Goal: Task Accomplishment & Management: Manage account settings

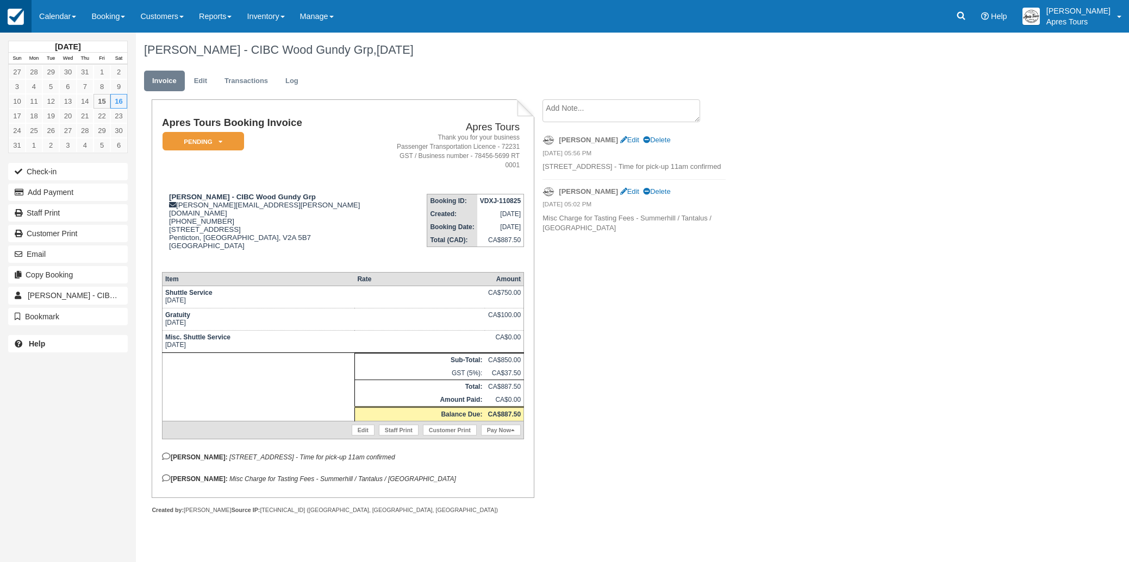
click at [18, 16] on img at bounding box center [16, 17] width 16 height 16
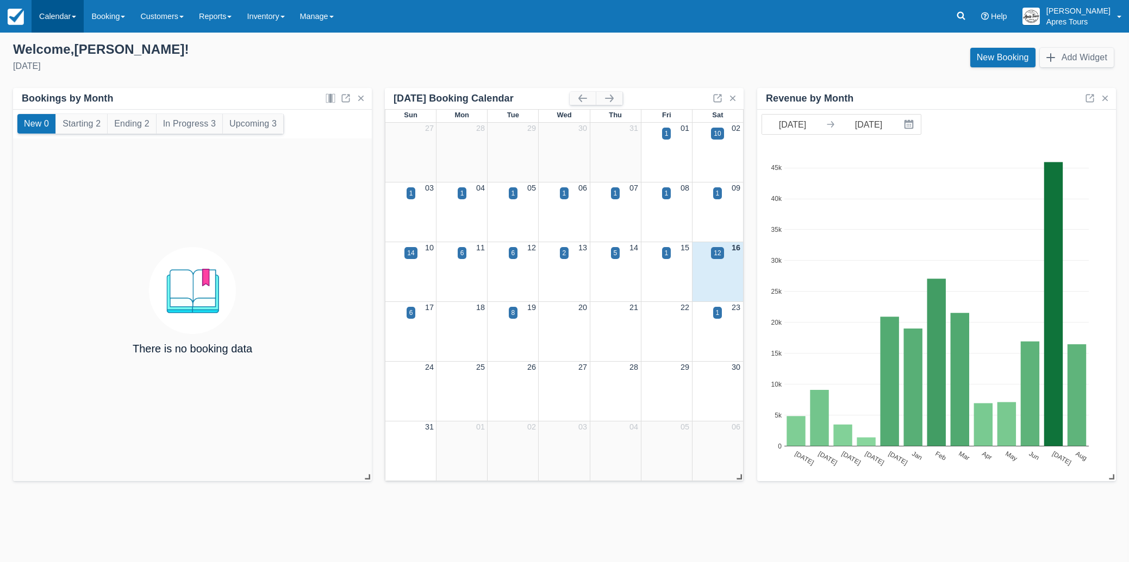
click at [47, 13] on link "Calendar" at bounding box center [58, 16] width 52 height 33
click at [58, 110] on link "Month" at bounding box center [75, 102] width 86 height 23
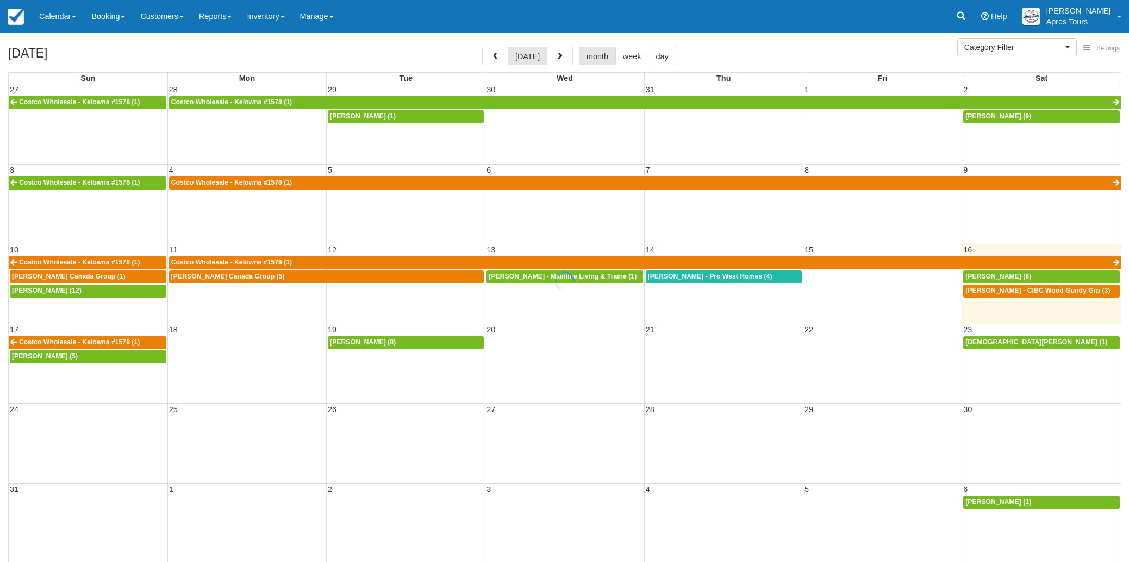
select select
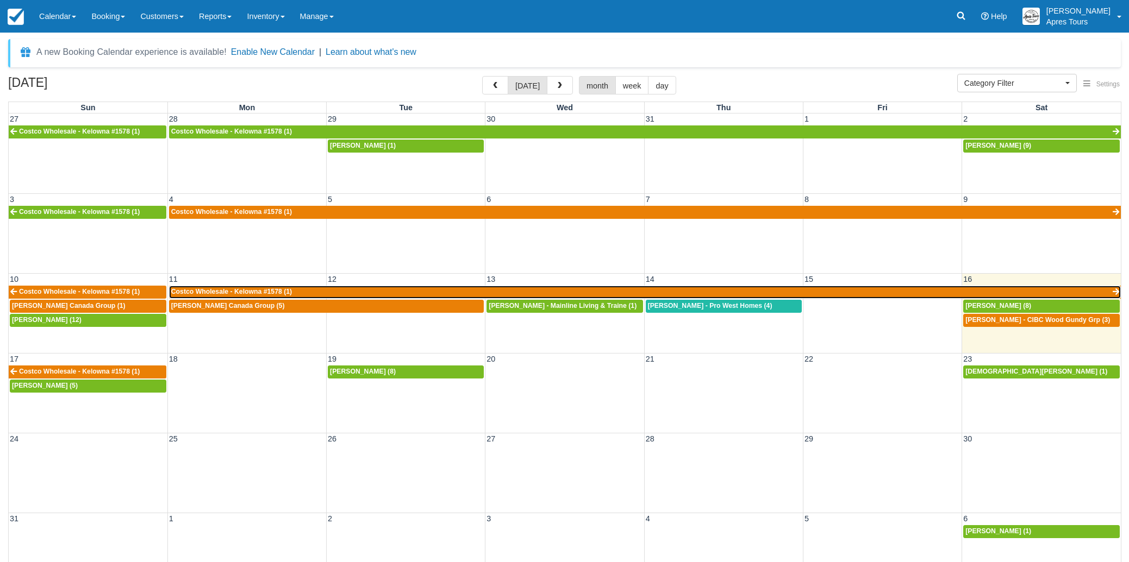
click at [325, 292] on link "Costco Wholesale - Kelowna #1578 (1)" at bounding box center [644, 292] width 951 height 13
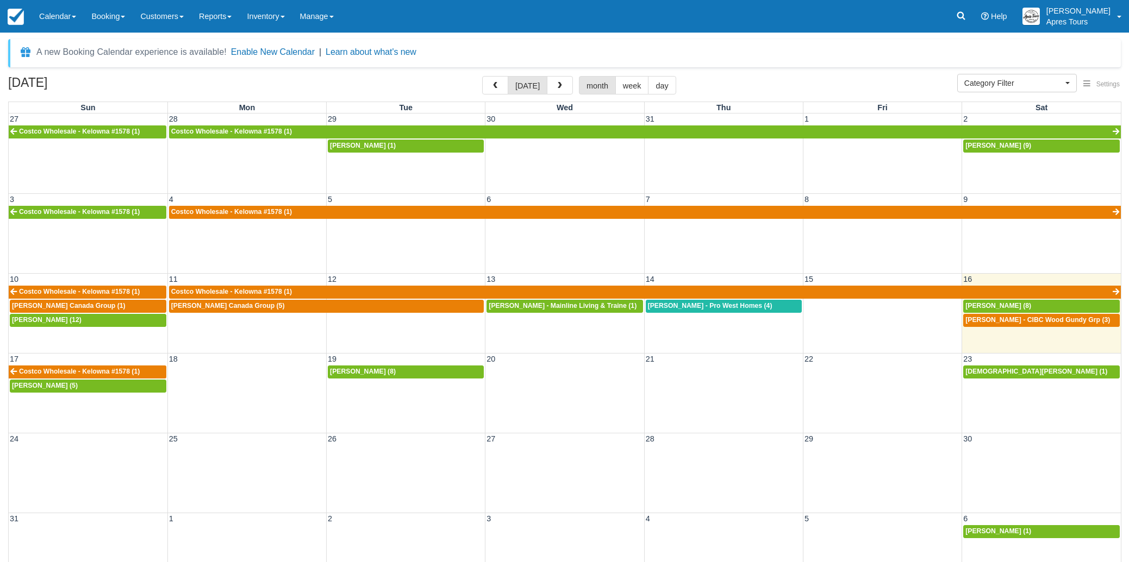
select select
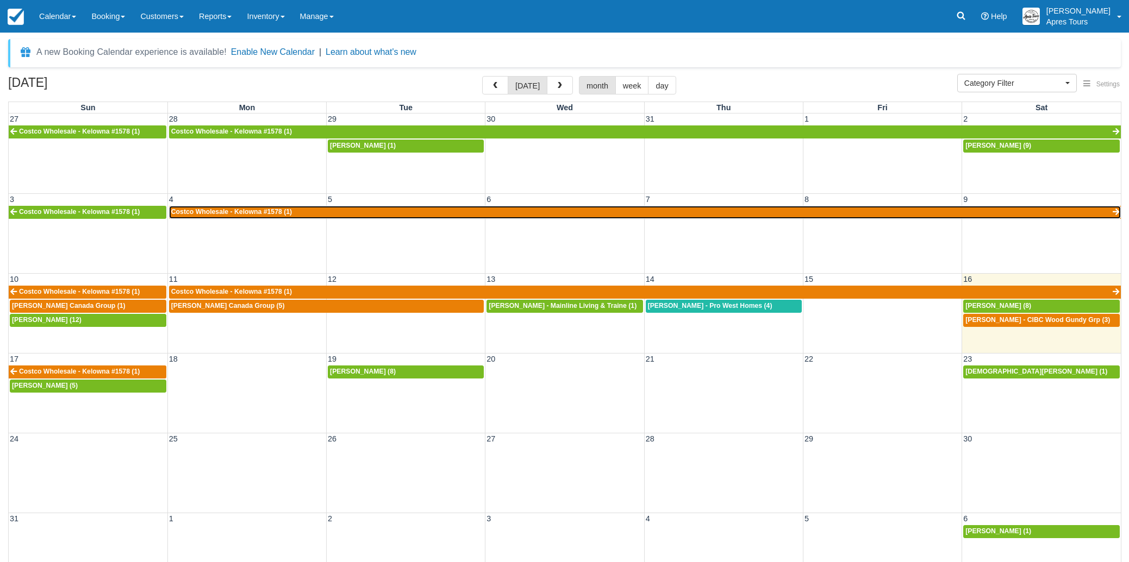
click at [341, 215] on link "Costco Wholesale - Kelowna #1578 (1)" at bounding box center [644, 212] width 951 height 13
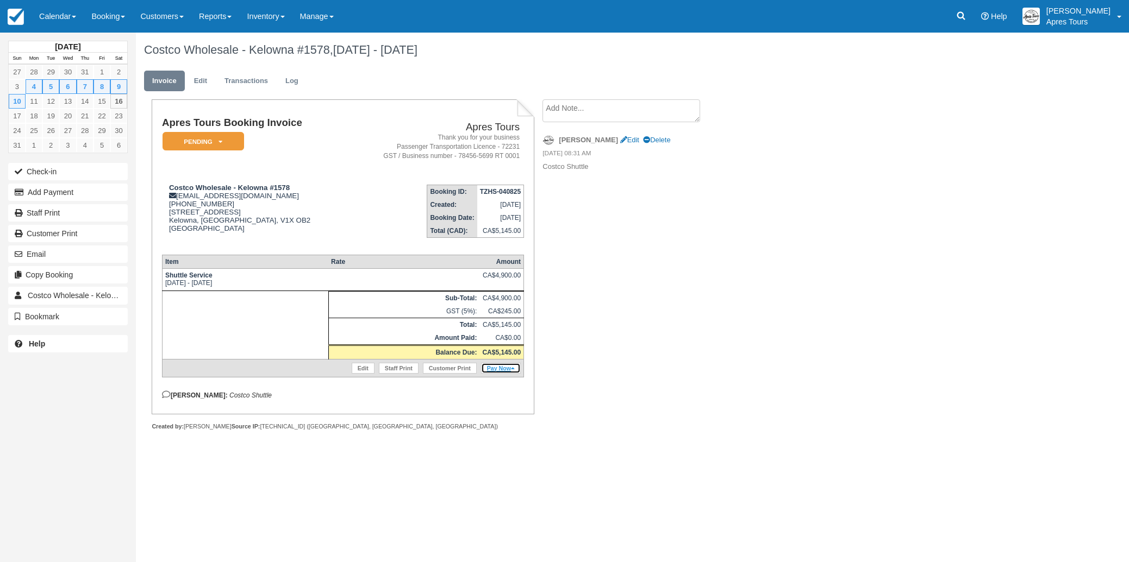
click at [497, 374] on link "Pay Now" at bounding box center [501, 368] width 40 height 11
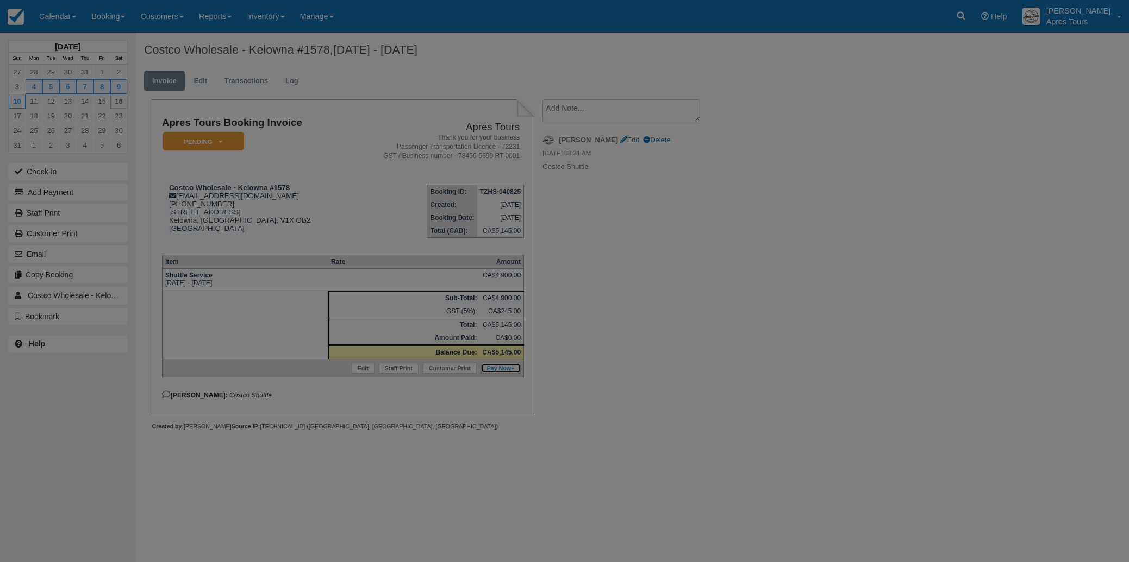
type input "Sat Aug 16 2025"
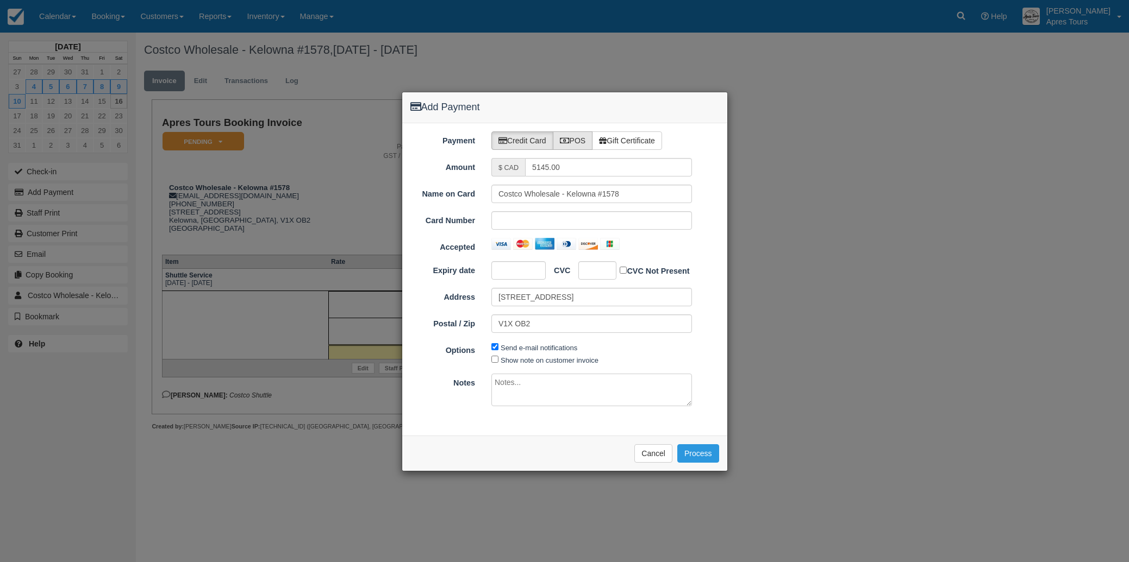
click at [576, 141] on label "POS" at bounding box center [573, 141] width 40 height 18
radio input "true"
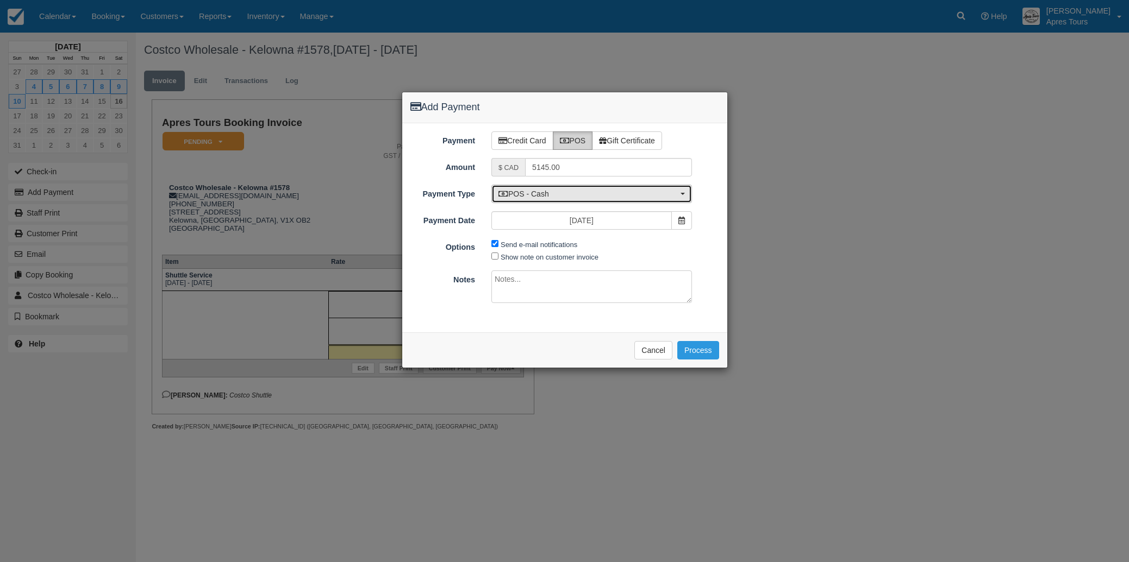
click at [566, 196] on span "POS - Cash" at bounding box center [587, 194] width 179 height 11
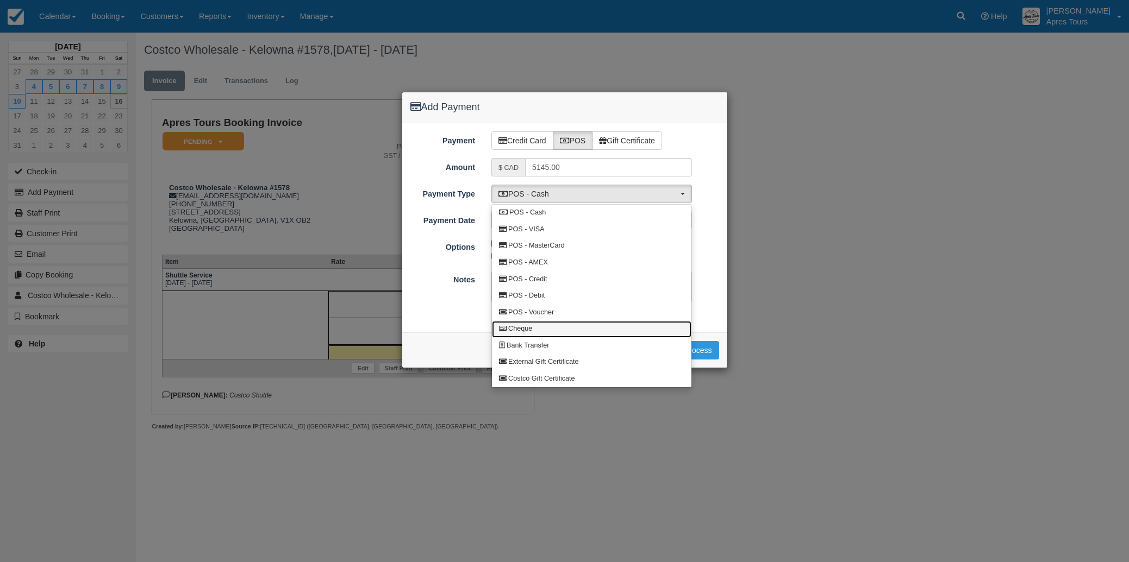
click at [533, 328] on link "Cheque" at bounding box center [591, 329] width 199 height 17
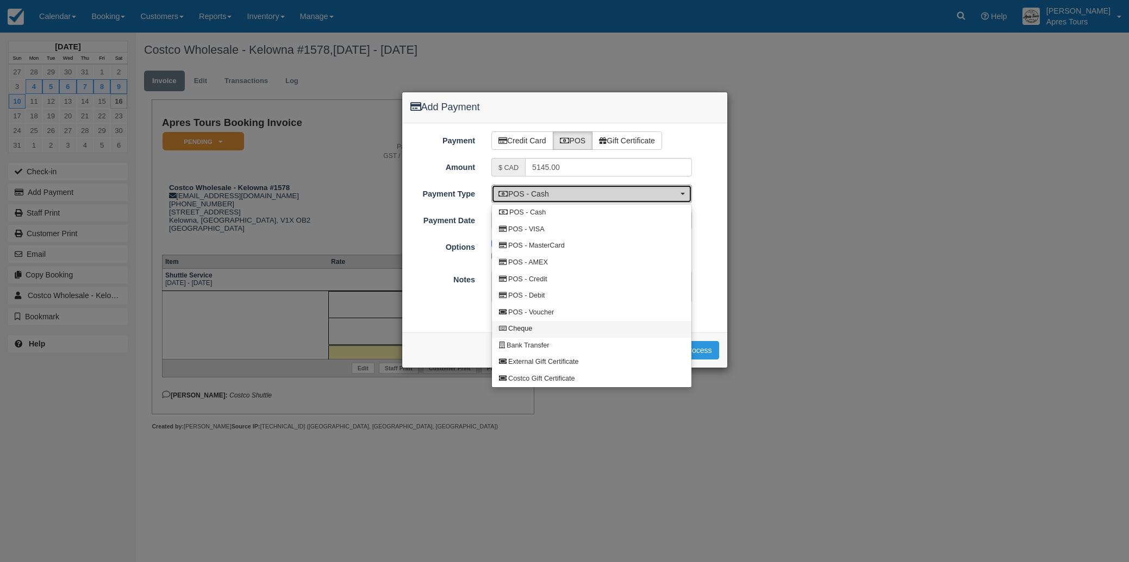
select select "CHEQUE"
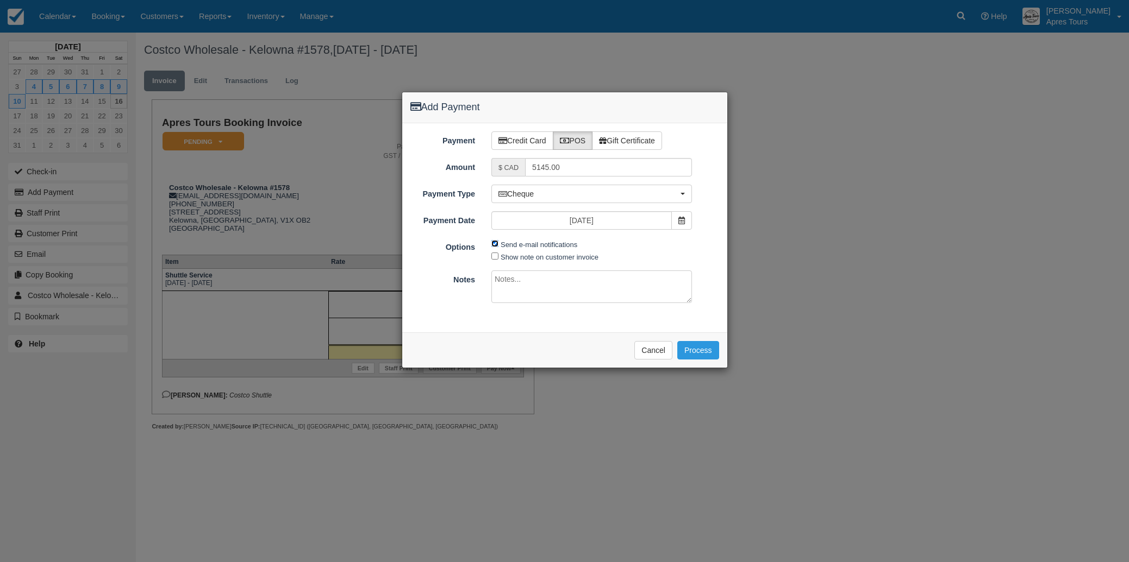
click at [494, 244] on input "Send e-mail notifications" at bounding box center [494, 243] width 7 height 7
checkbox input "false"
click at [683, 226] on span at bounding box center [681, 220] width 21 height 18
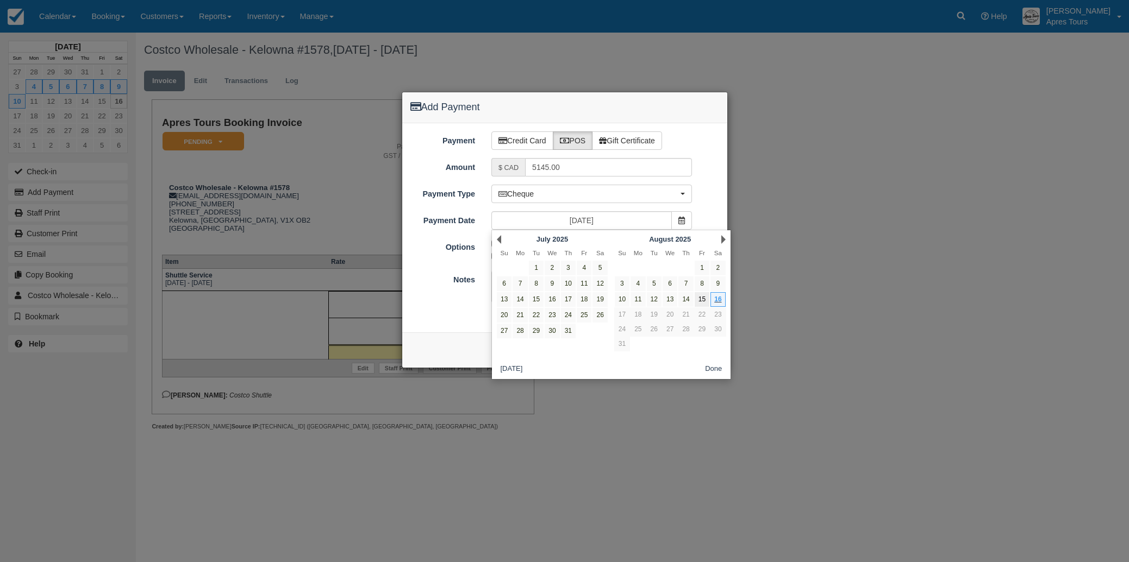
click at [704, 302] on link "15" at bounding box center [701, 299] width 15 height 15
type input "Fri Aug 15 2025"
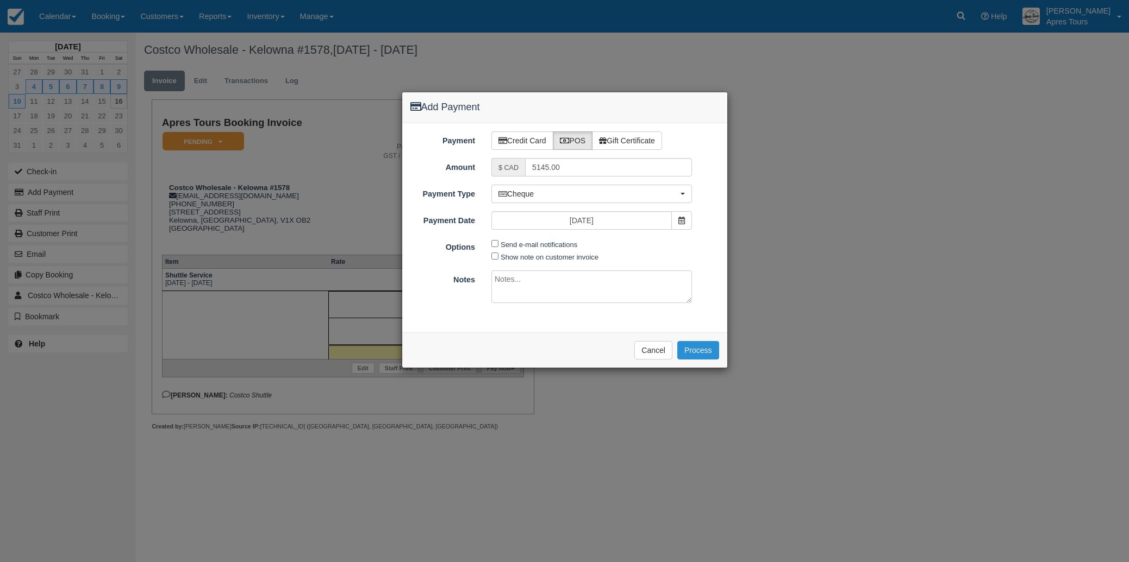
click at [703, 353] on button "Process" at bounding box center [698, 350] width 42 height 18
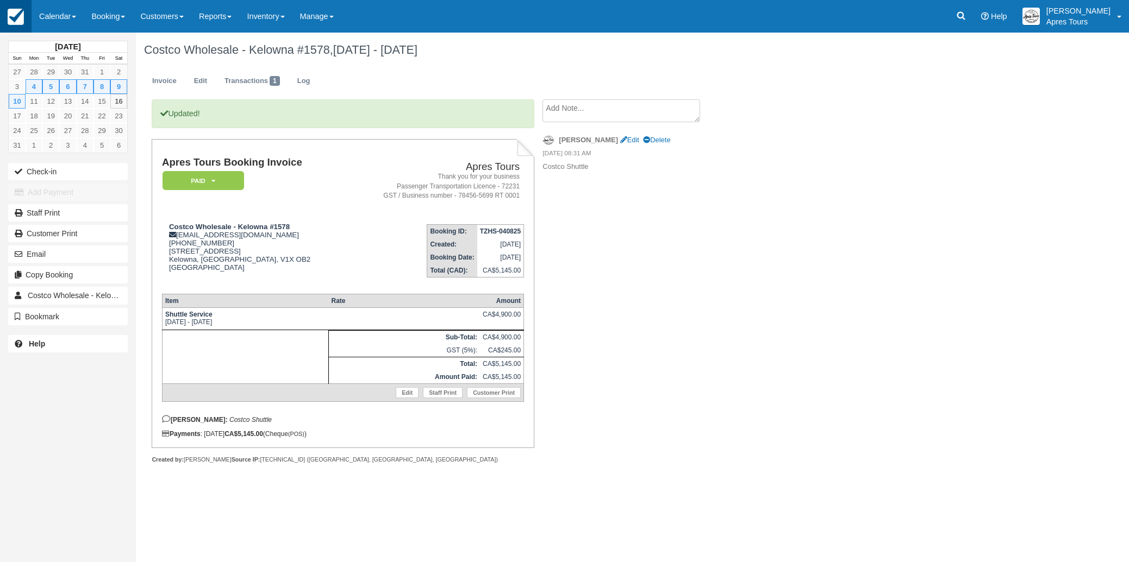
click at [14, 21] on img at bounding box center [16, 17] width 16 height 16
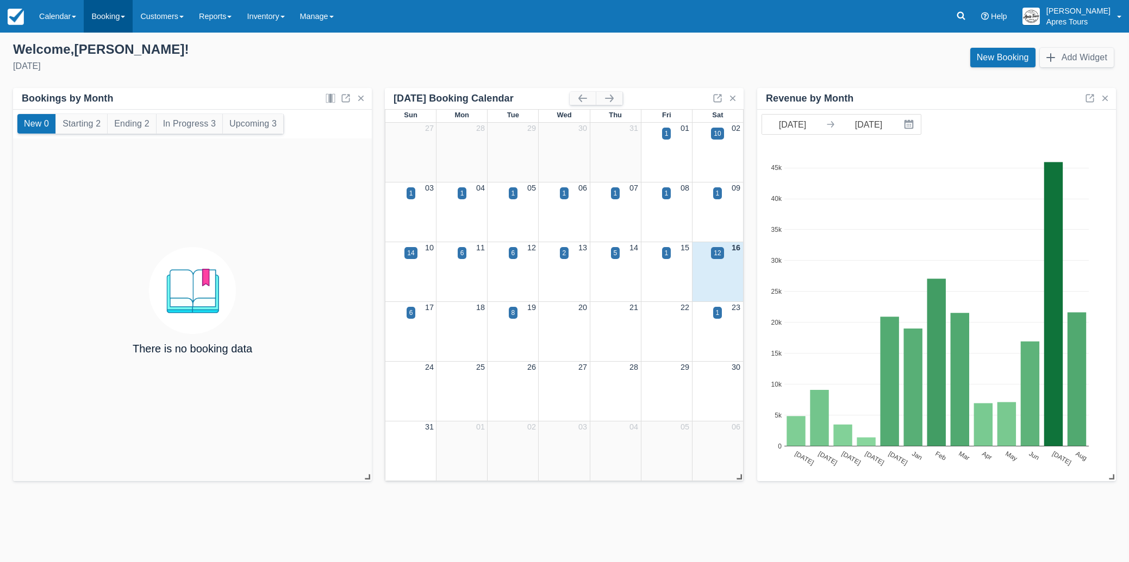
click at [117, 18] on link "Booking" at bounding box center [108, 16] width 49 height 33
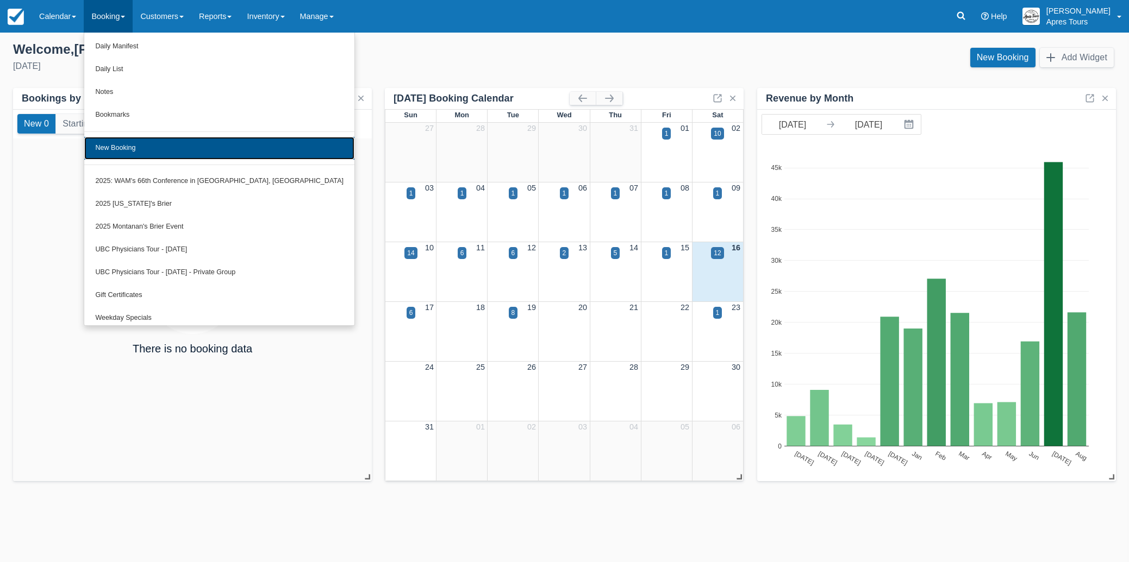
click at [116, 152] on link "New Booking" at bounding box center [219, 148] width 270 height 23
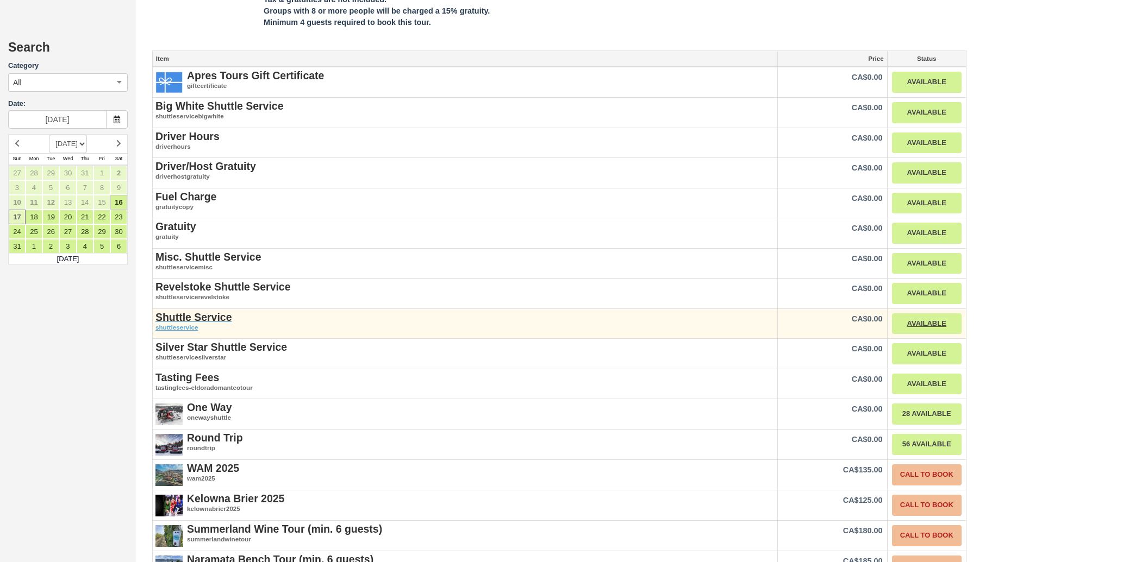
scroll to position [1225, 0]
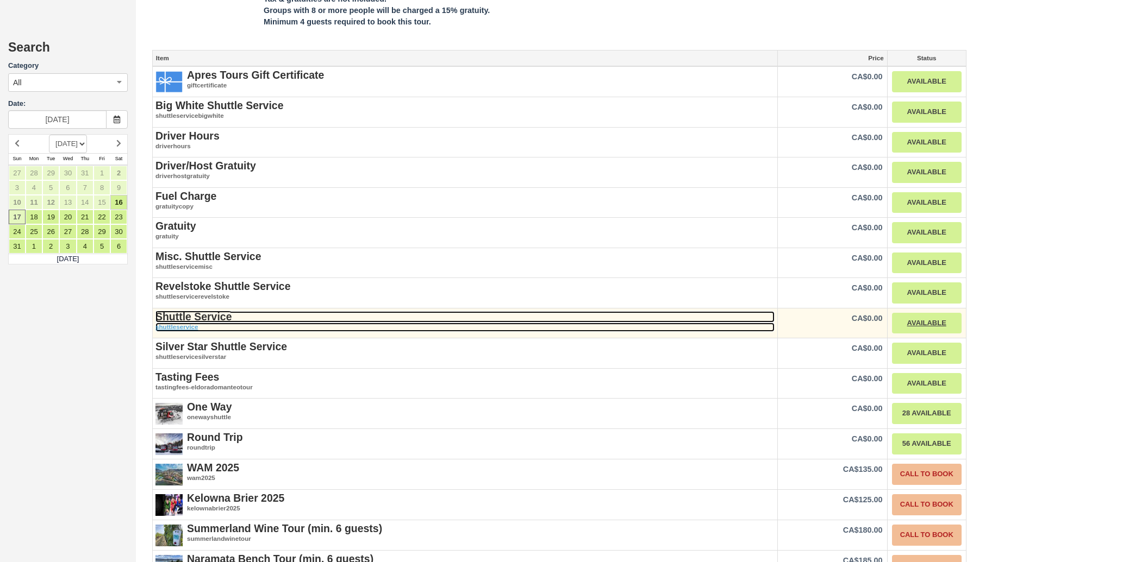
click at [177, 311] on strong "Shuttle Service" at bounding box center [193, 317] width 76 height 12
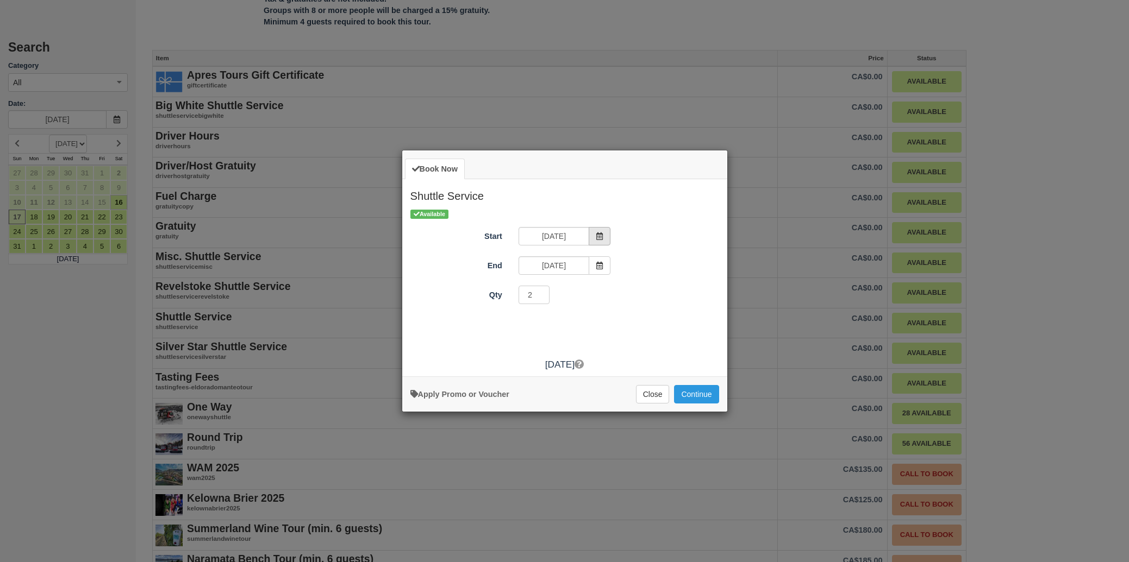
click at [605, 238] on span "Item Modal" at bounding box center [599, 236] width 22 height 18
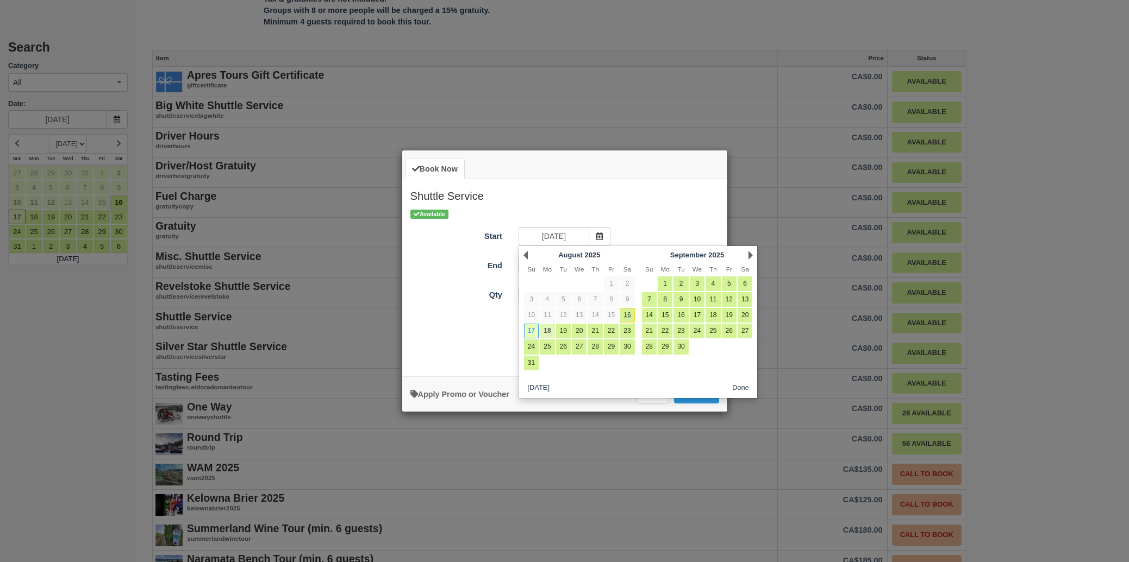
scroll to position [0, 0]
click at [547, 332] on link "18" at bounding box center [547, 331] width 15 height 15
type input "Mon Aug 18 2025"
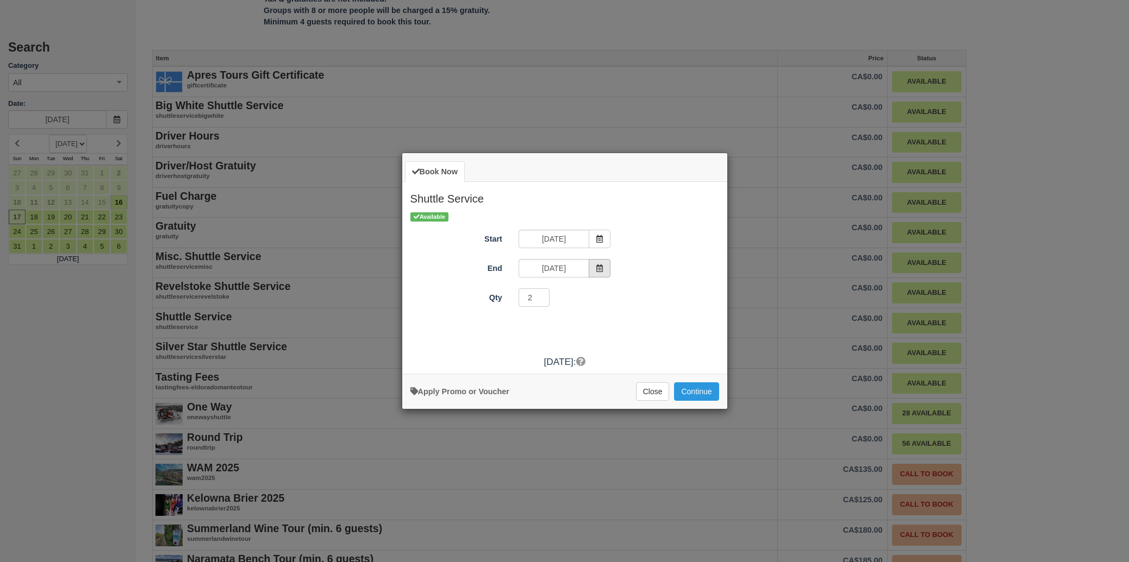
click at [599, 271] on icon "Item Modal" at bounding box center [600, 269] width 8 height 8
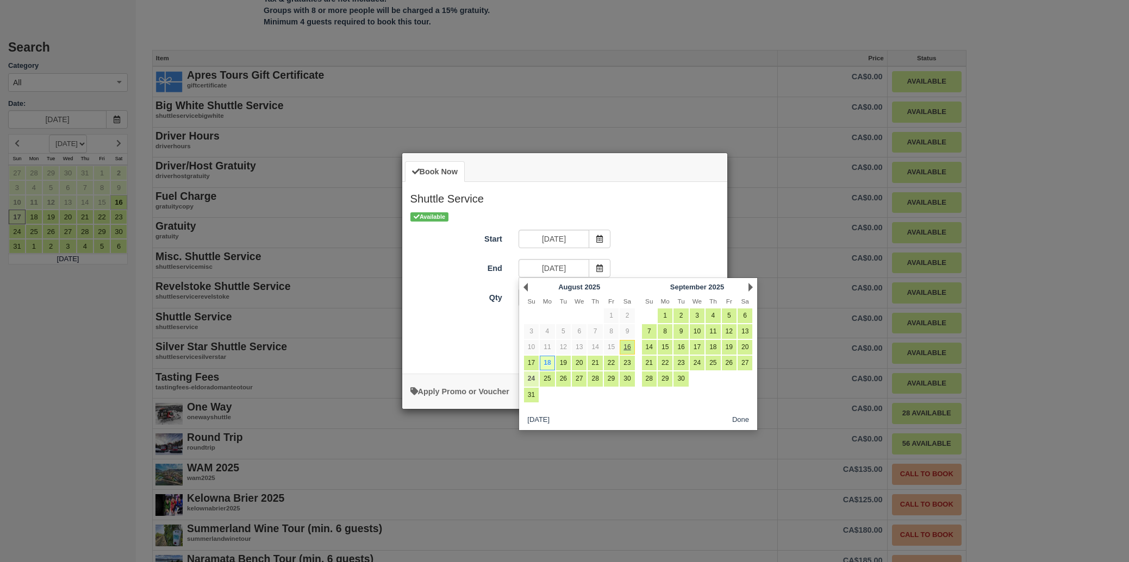
click at [531, 384] on link "24" at bounding box center [531, 379] width 15 height 15
type input "Sun Aug 24 2025"
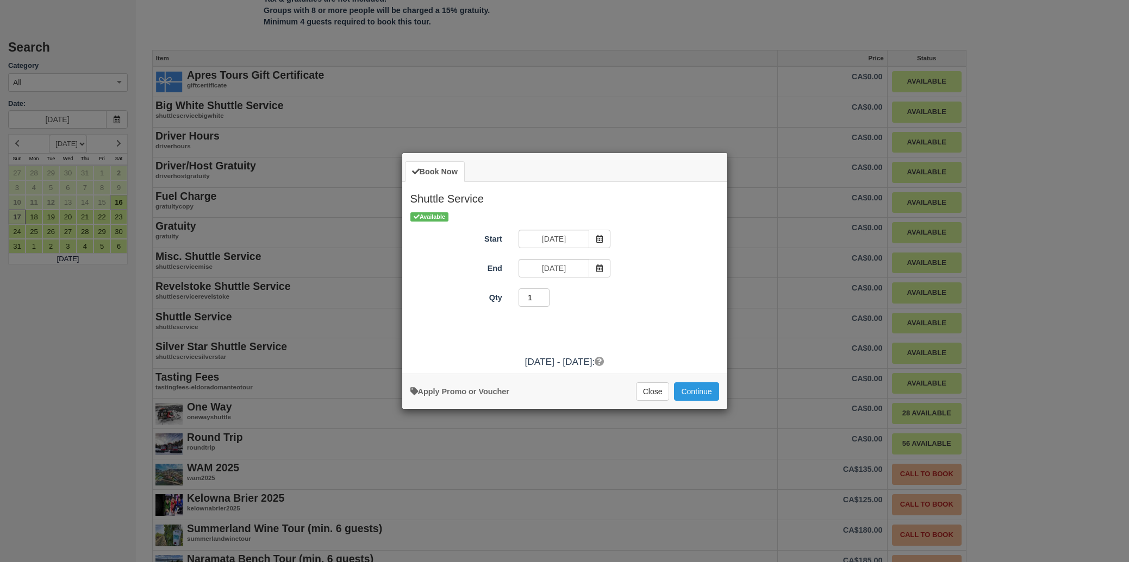
type input "1"
click at [544, 301] on input "1" at bounding box center [534, 298] width 32 height 18
click at [678, 391] on button "Continue" at bounding box center [696, 392] width 45 height 18
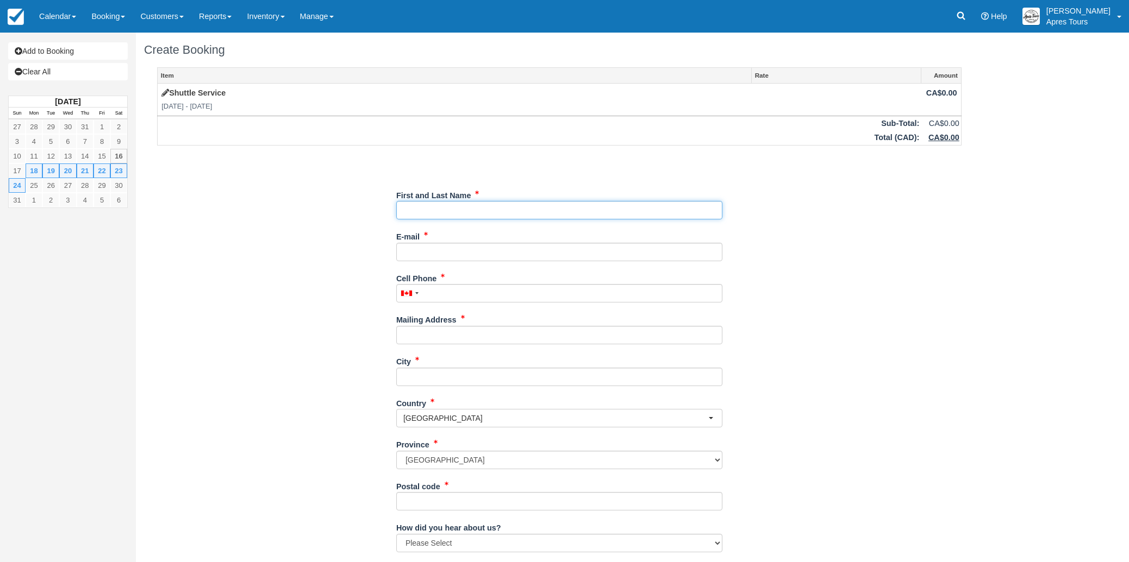
click at [601, 209] on input "First and Last Name" at bounding box center [559, 210] width 326 height 18
type input "Costco Wholesale - Kelowna #1578"
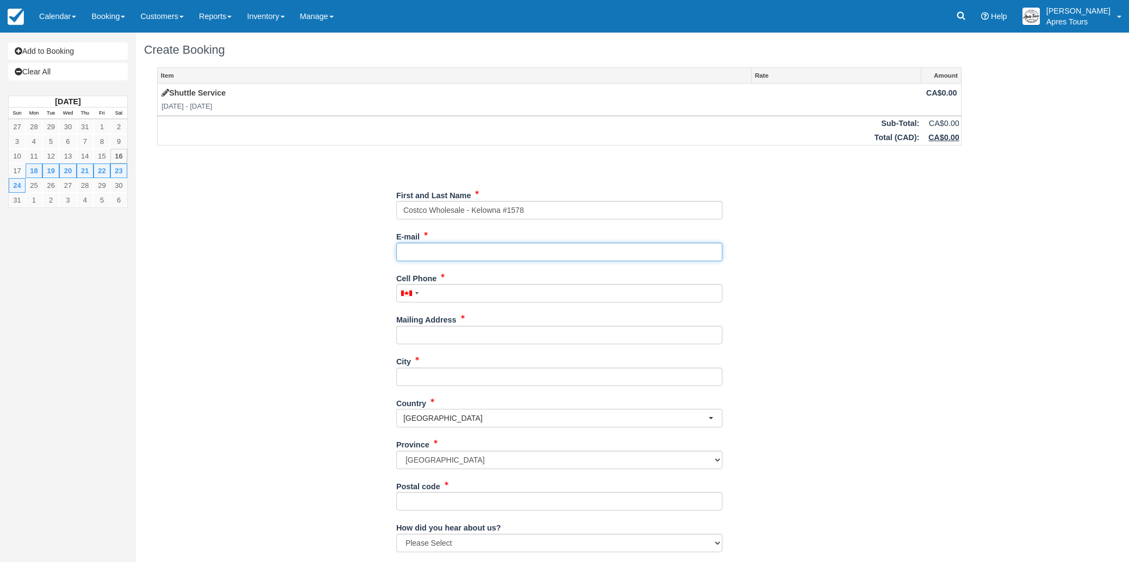
type input "w01578adm@costco.com"
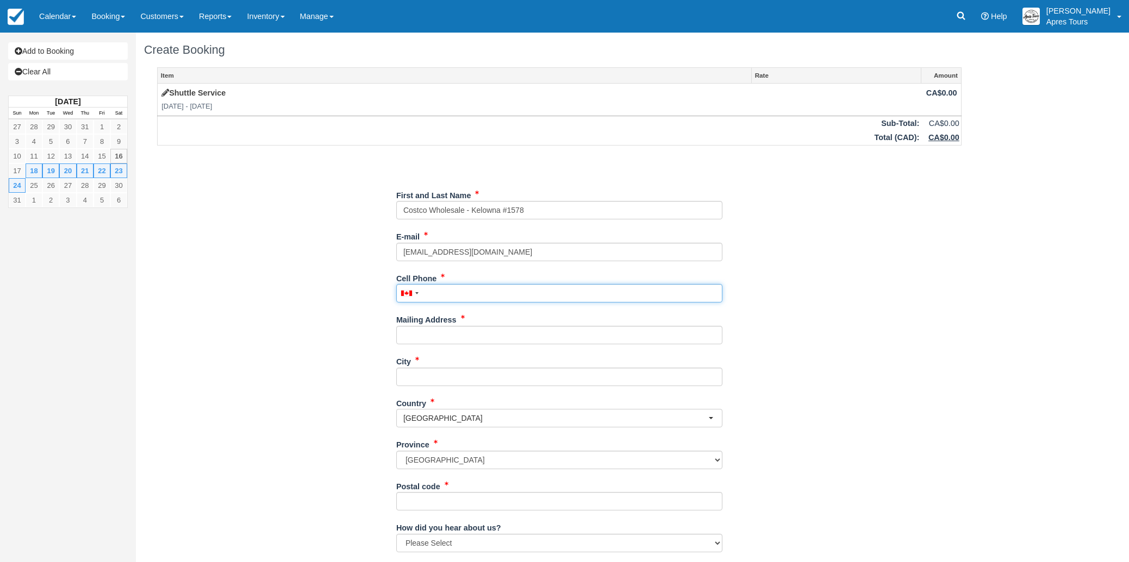
type input "2508705200"
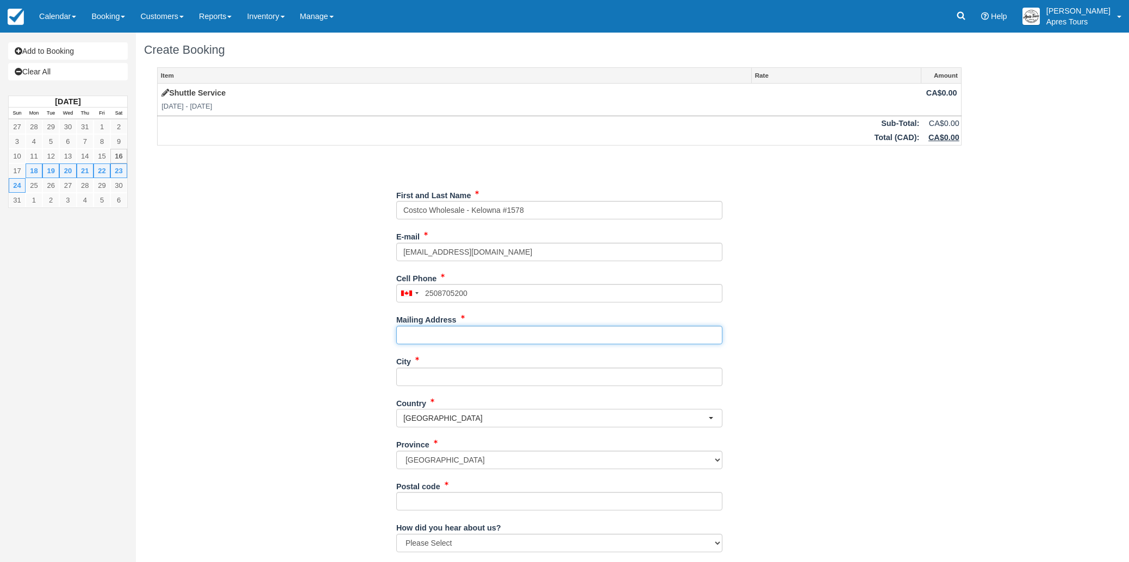
type input "2125 Baron Rd"
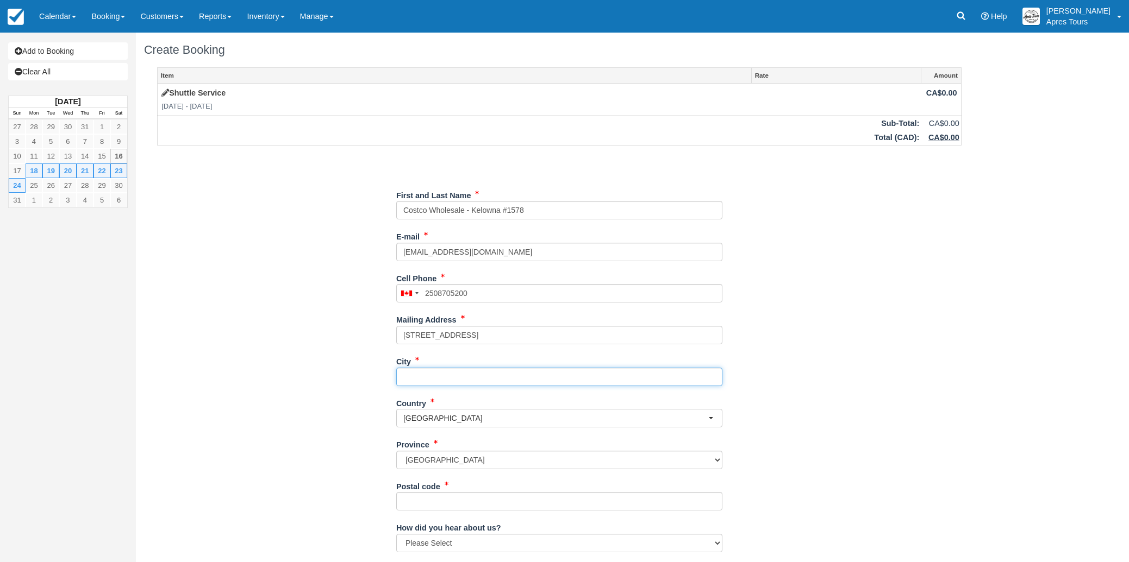
type input "Kelowna"
type input "V1X oB2"
type input "(250) 870-5200"
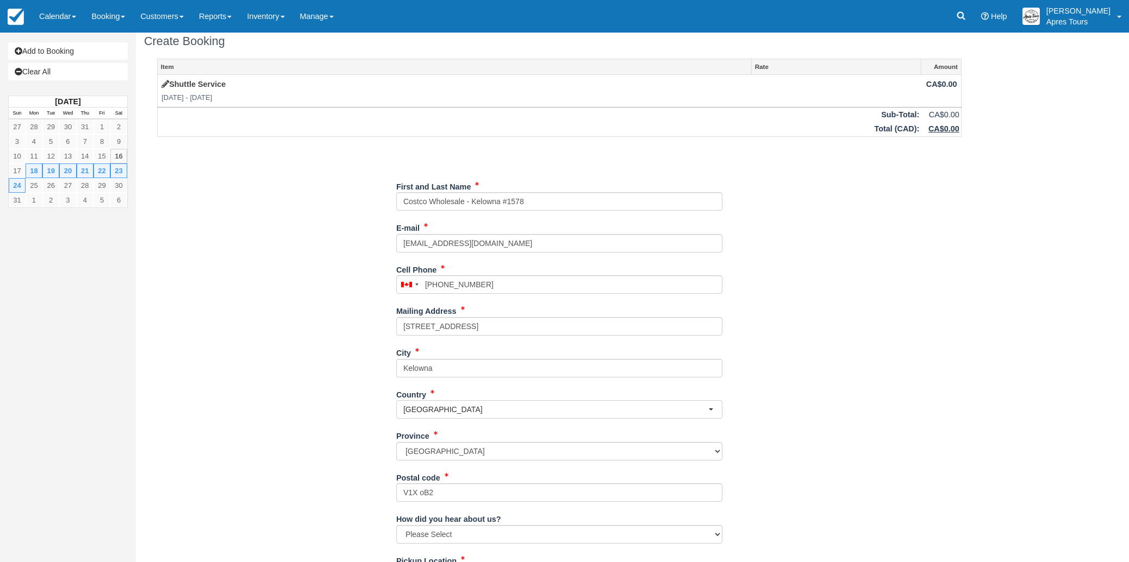
scroll to position [103, 0]
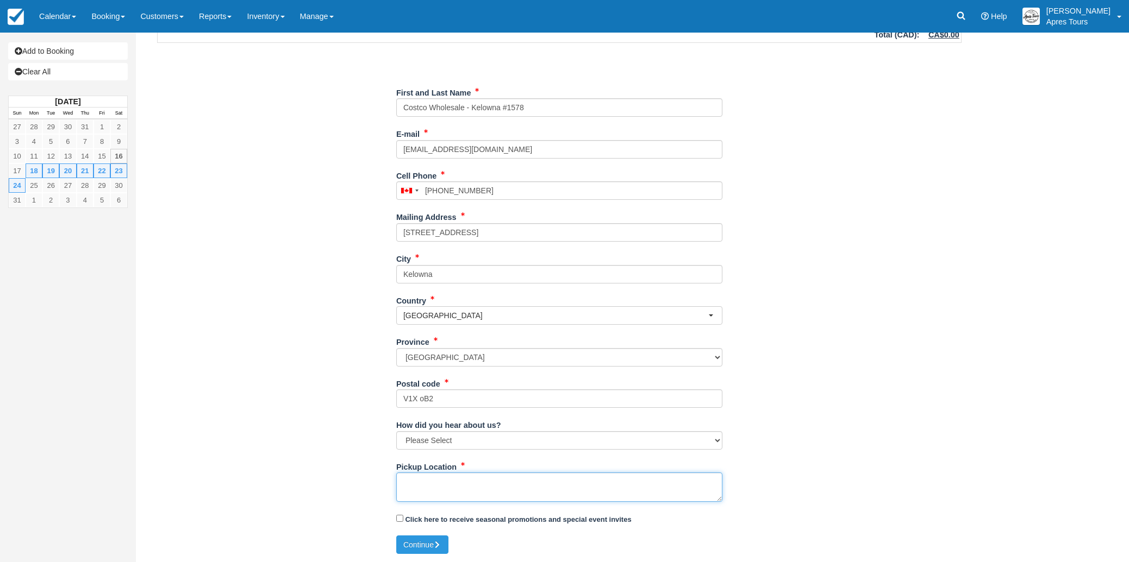
click at [434, 483] on textarea "Pickup Location" at bounding box center [559, 487] width 326 height 29
type textarea "Costco Shuttle for [DATE]-[DATE]"
click at [433, 544] on button "Continue" at bounding box center [422, 545] width 52 height 18
type input "+12508705200"
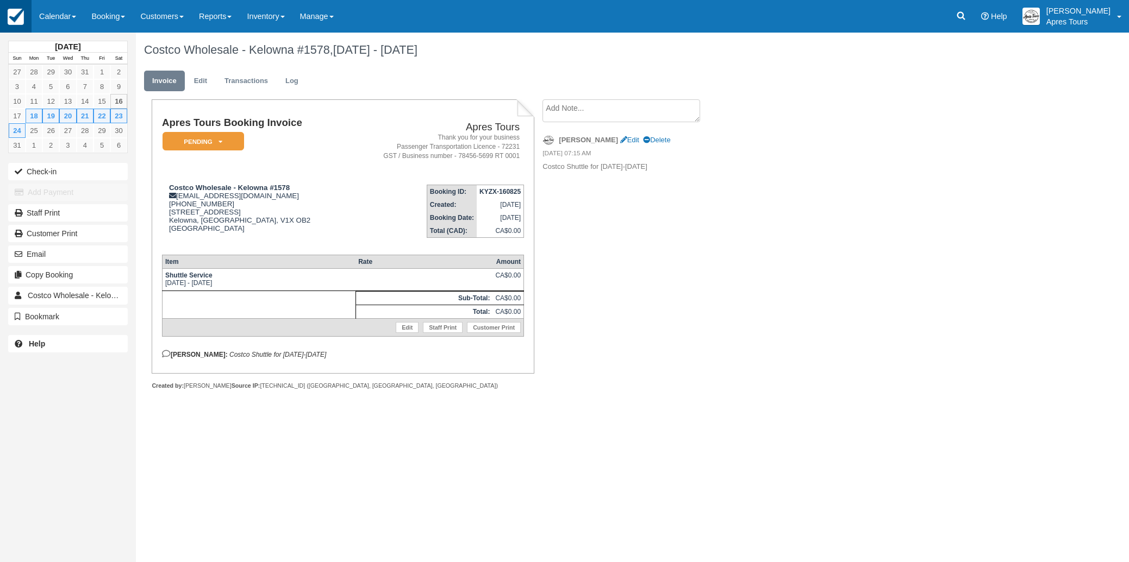
click at [22, 23] on img at bounding box center [16, 17] width 16 height 16
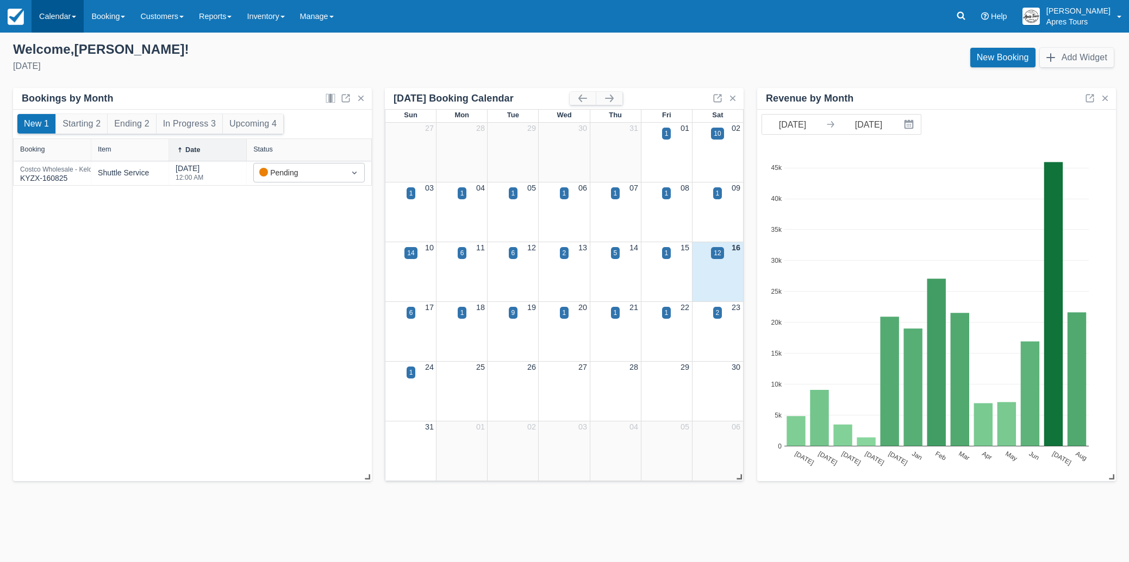
click at [53, 12] on link "Calendar" at bounding box center [58, 16] width 52 height 33
click at [53, 107] on link "Month" at bounding box center [75, 102] width 86 height 23
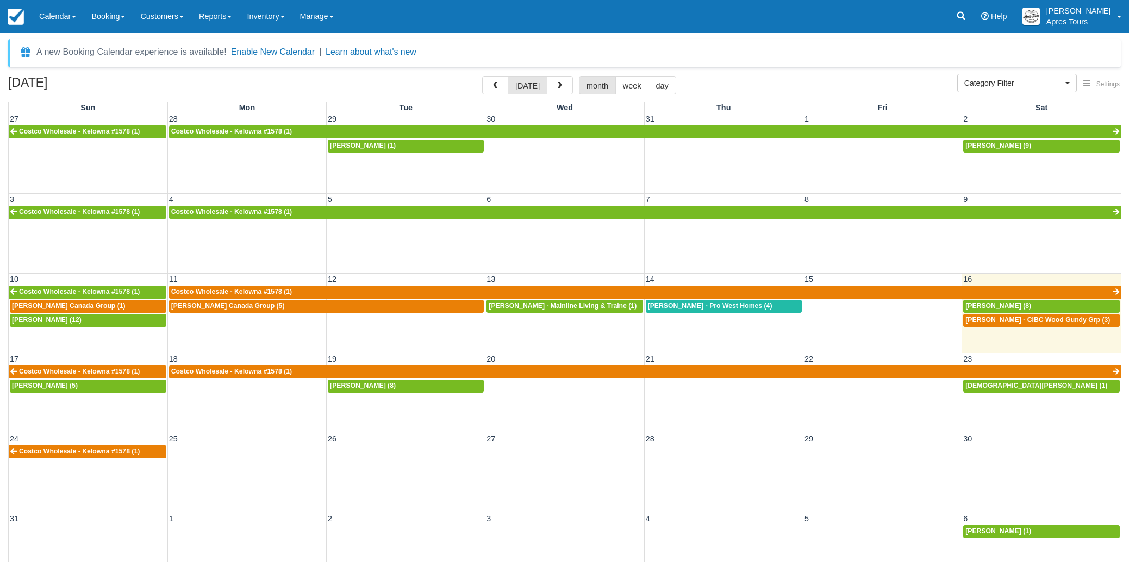
select select
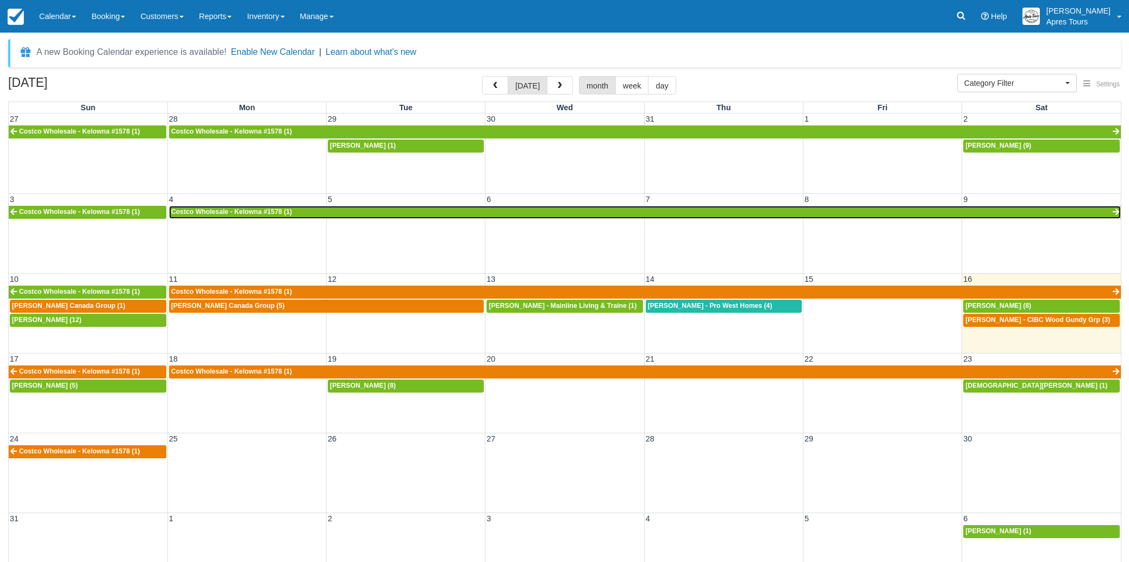
click at [296, 211] on link "Costco Wholesale - Kelowna #1578 (1)" at bounding box center [644, 212] width 951 height 13
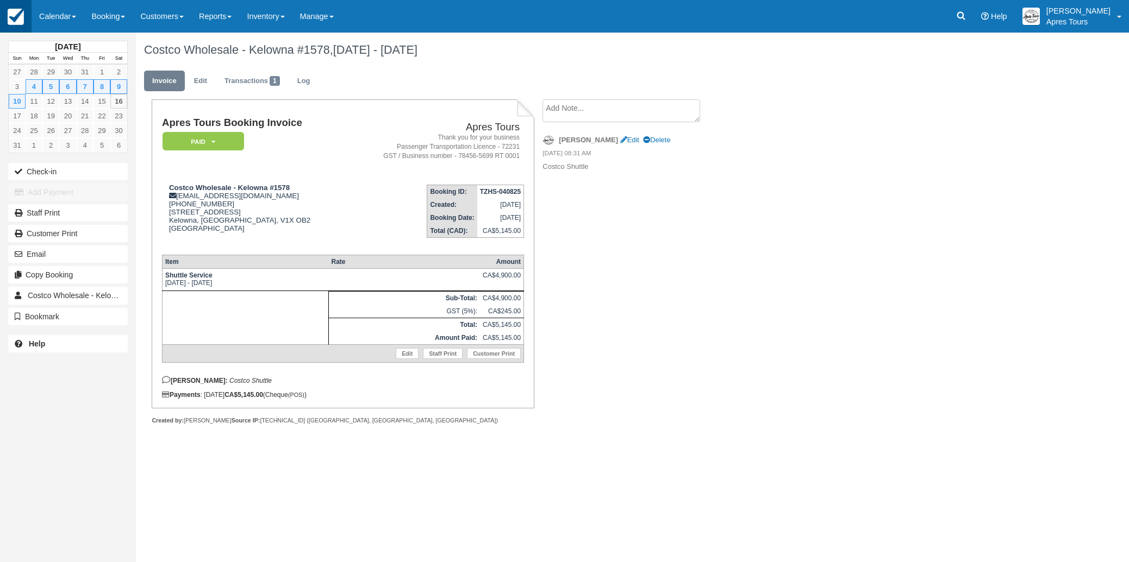
click at [17, 25] on img at bounding box center [16, 17] width 16 height 16
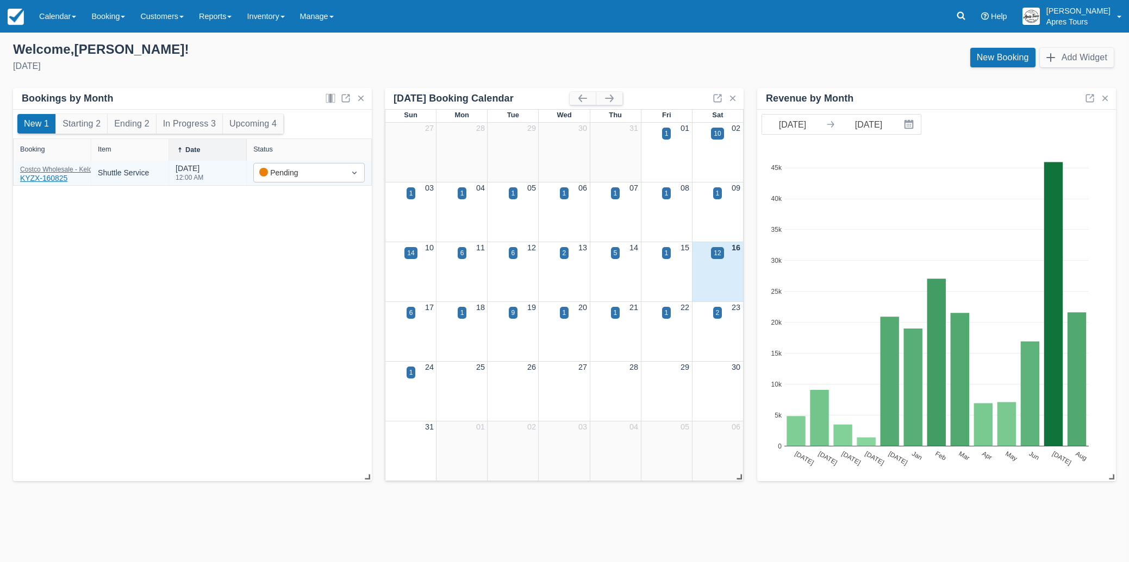
click at [46, 176] on div "Costco Wholesale - Kelowna #1578 KYZX-160825" at bounding box center [72, 175] width 104 height 18
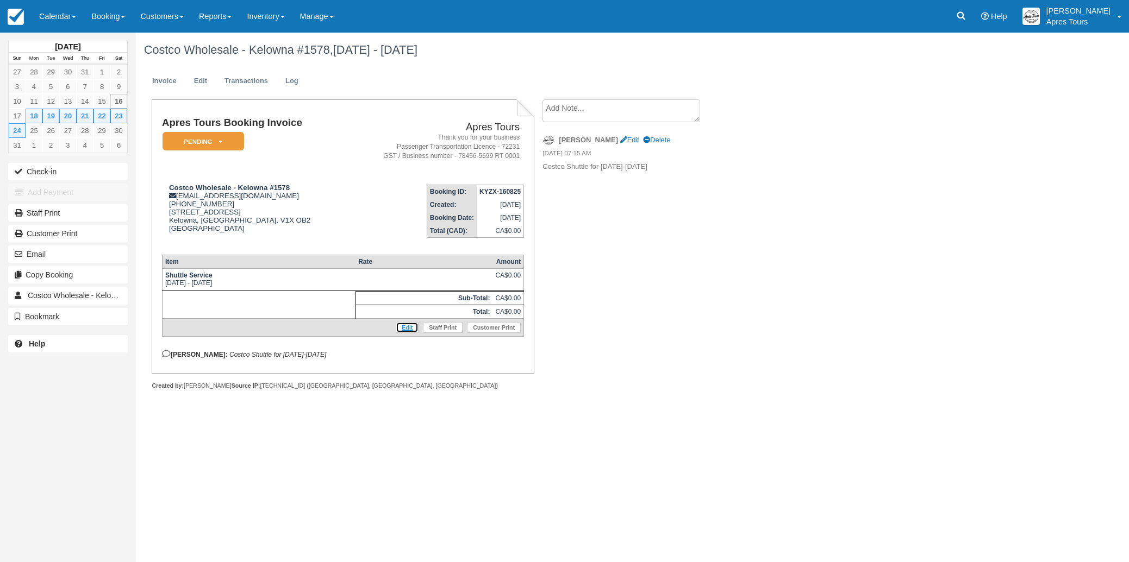
click at [408, 331] on link "Edit" at bounding box center [407, 327] width 23 height 11
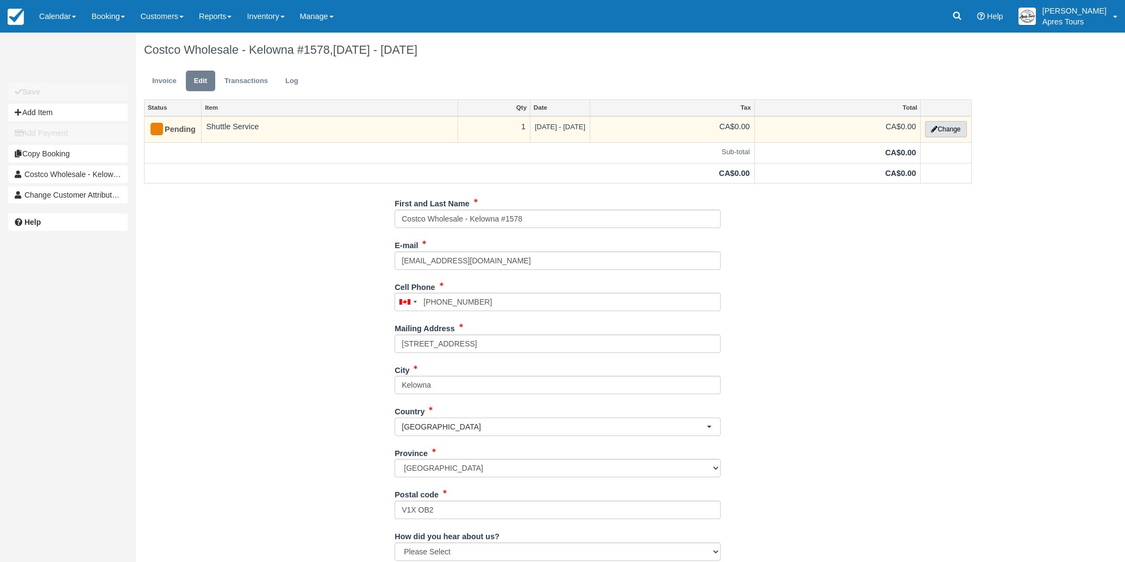
click at [950, 128] on button "Change" at bounding box center [945, 129] width 41 height 16
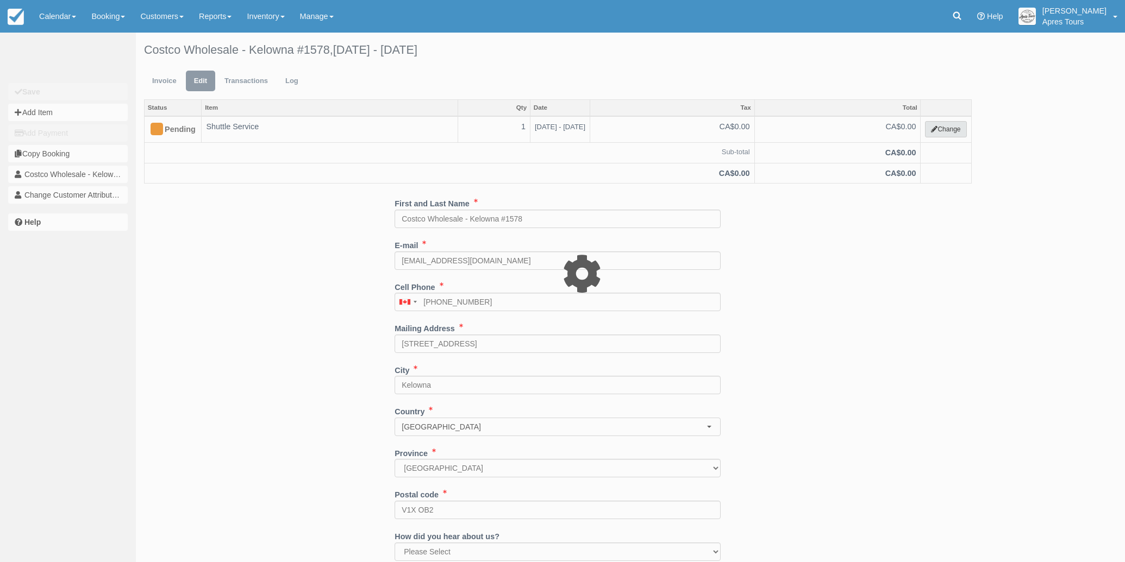
select select "4"
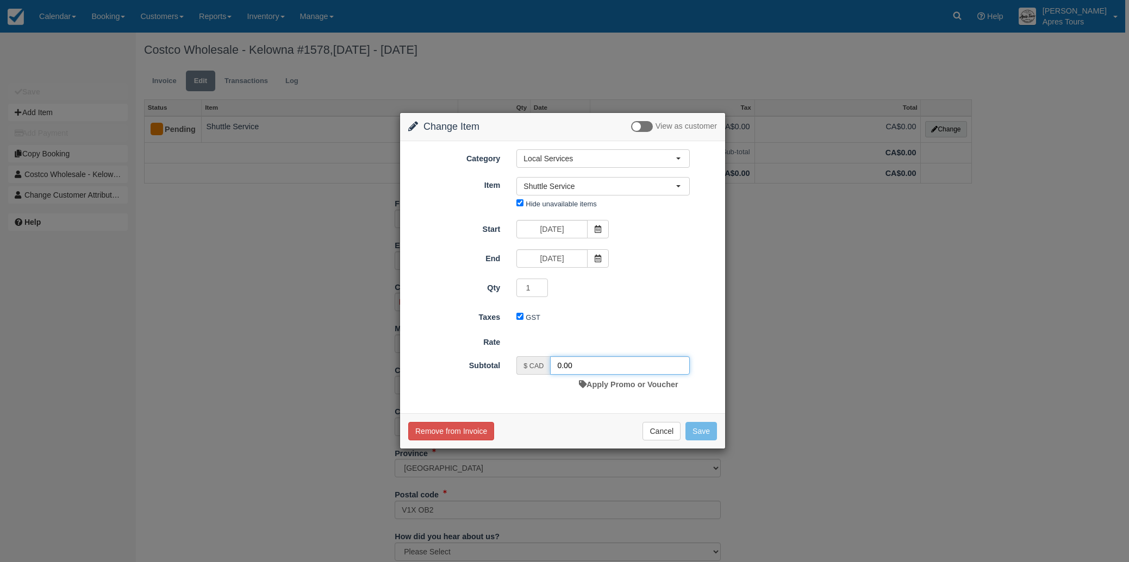
drag, startPoint x: 558, startPoint y: 365, endPoint x: 566, endPoint y: 364, distance: 8.2
click at [557, 365] on input "0.00" at bounding box center [620, 365] width 140 height 18
type input "4900.00"
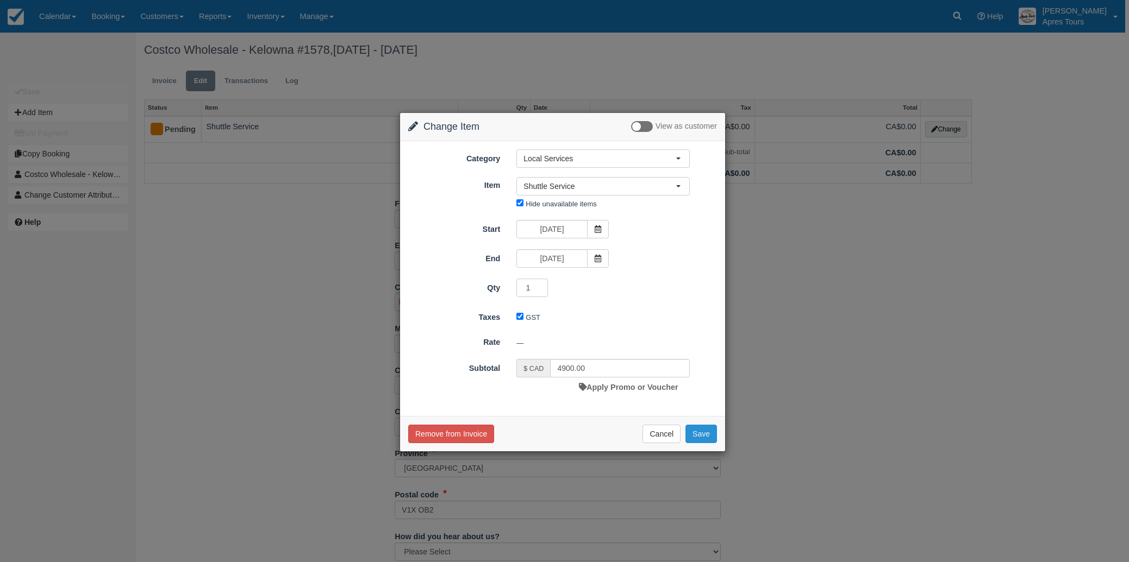
click at [697, 435] on button "Save" at bounding box center [701, 434] width 32 height 18
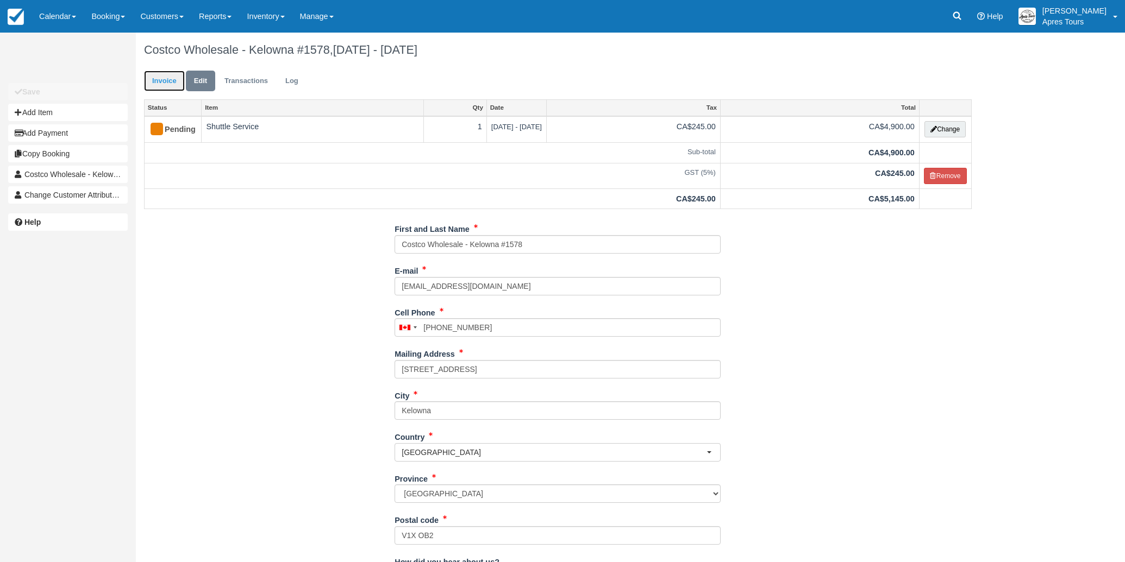
click at [166, 87] on link "Invoice" at bounding box center [164, 81] width 41 height 21
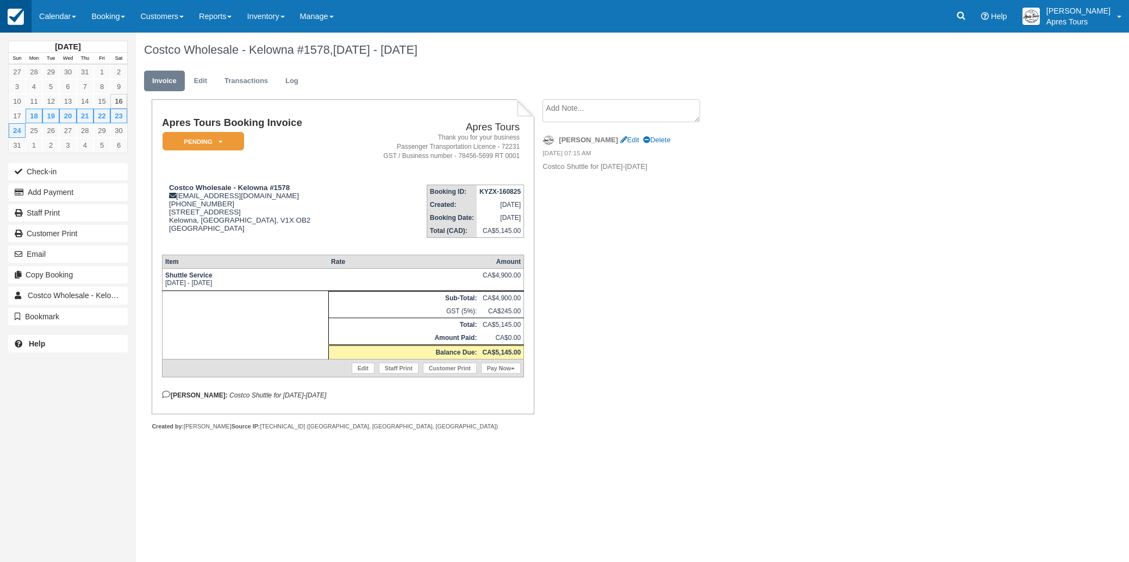
click at [16, 21] on img at bounding box center [16, 17] width 16 height 16
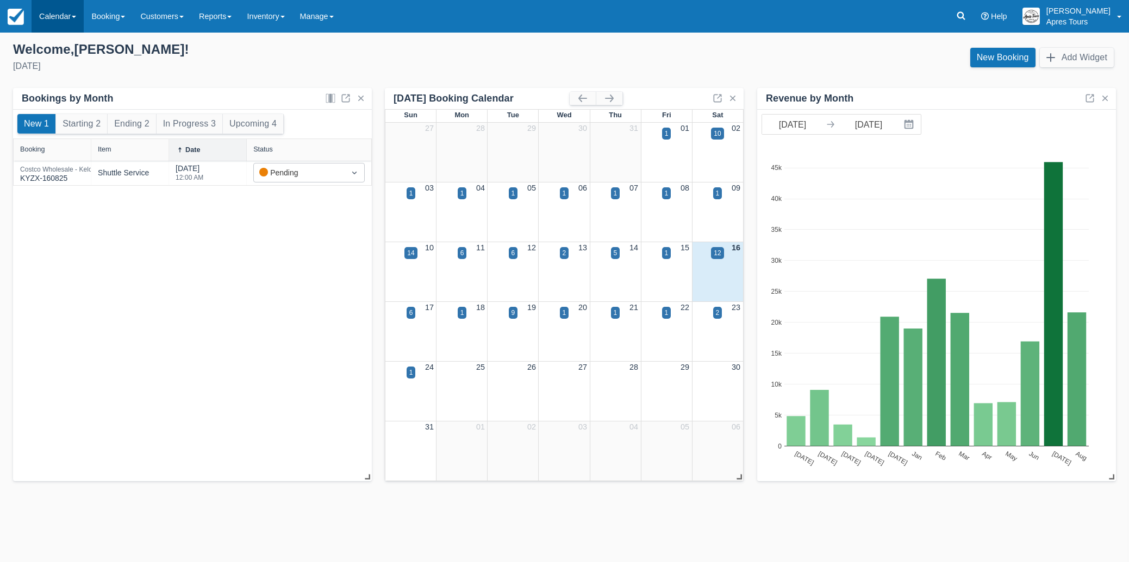
click at [51, 21] on link "Calendar" at bounding box center [58, 16] width 52 height 33
click at [55, 104] on link "Month" at bounding box center [75, 102] width 86 height 23
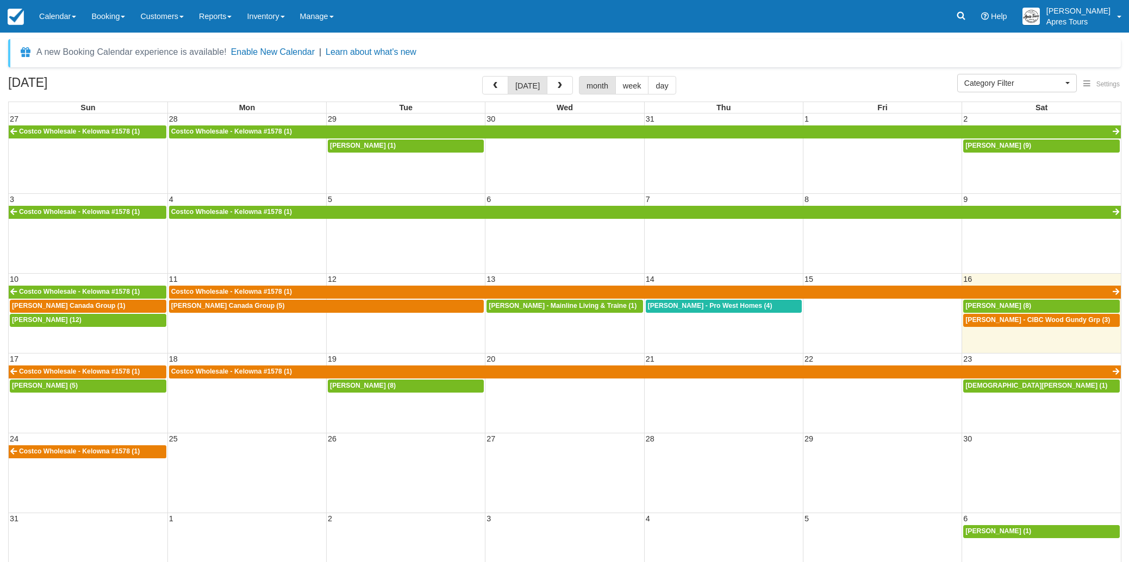
select select
click at [494, 87] on span "button" at bounding box center [495, 86] width 8 height 8
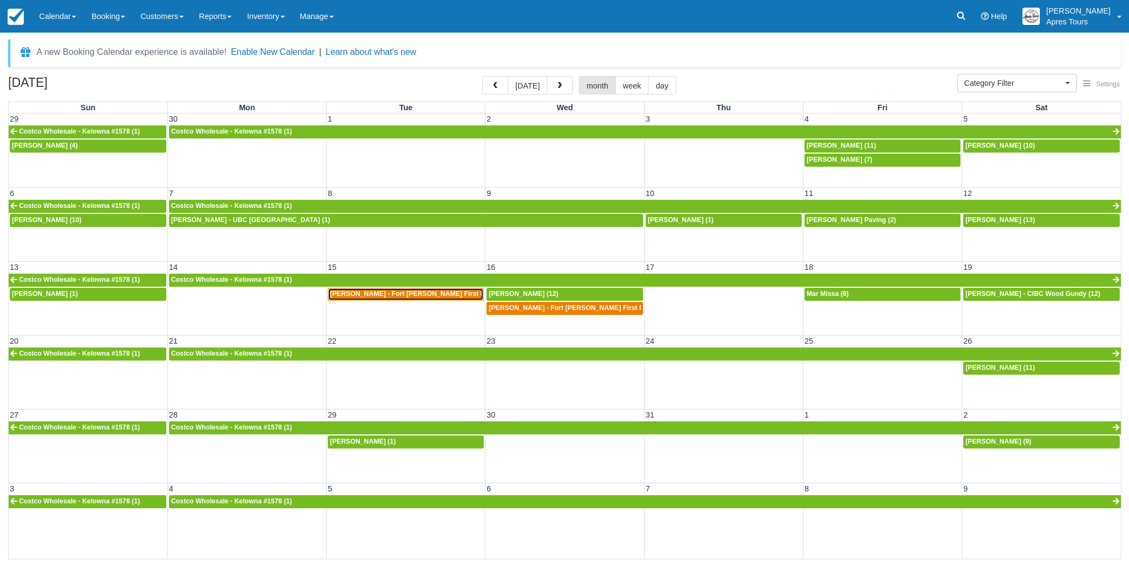
click at [436, 292] on span "[PERSON_NAME] - Fort [PERSON_NAME] First Nation (3)" at bounding box center [420, 294] width 181 height 8
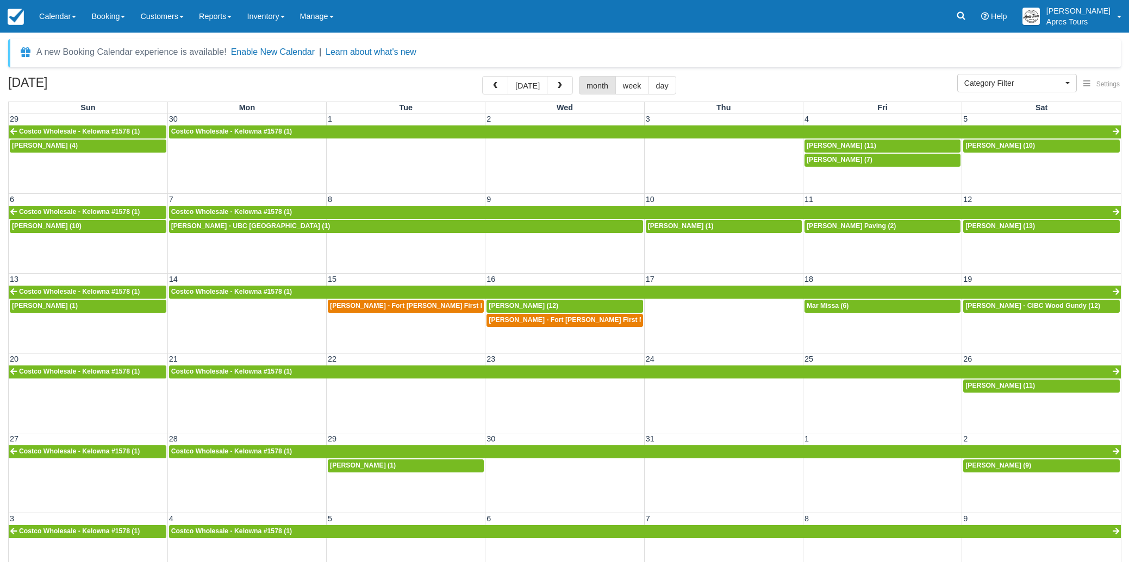
select select
click at [564, 88] on button "button" at bounding box center [560, 85] width 26 height 18
